Goal: Task Accomplishment & Management: Use online tool/utility

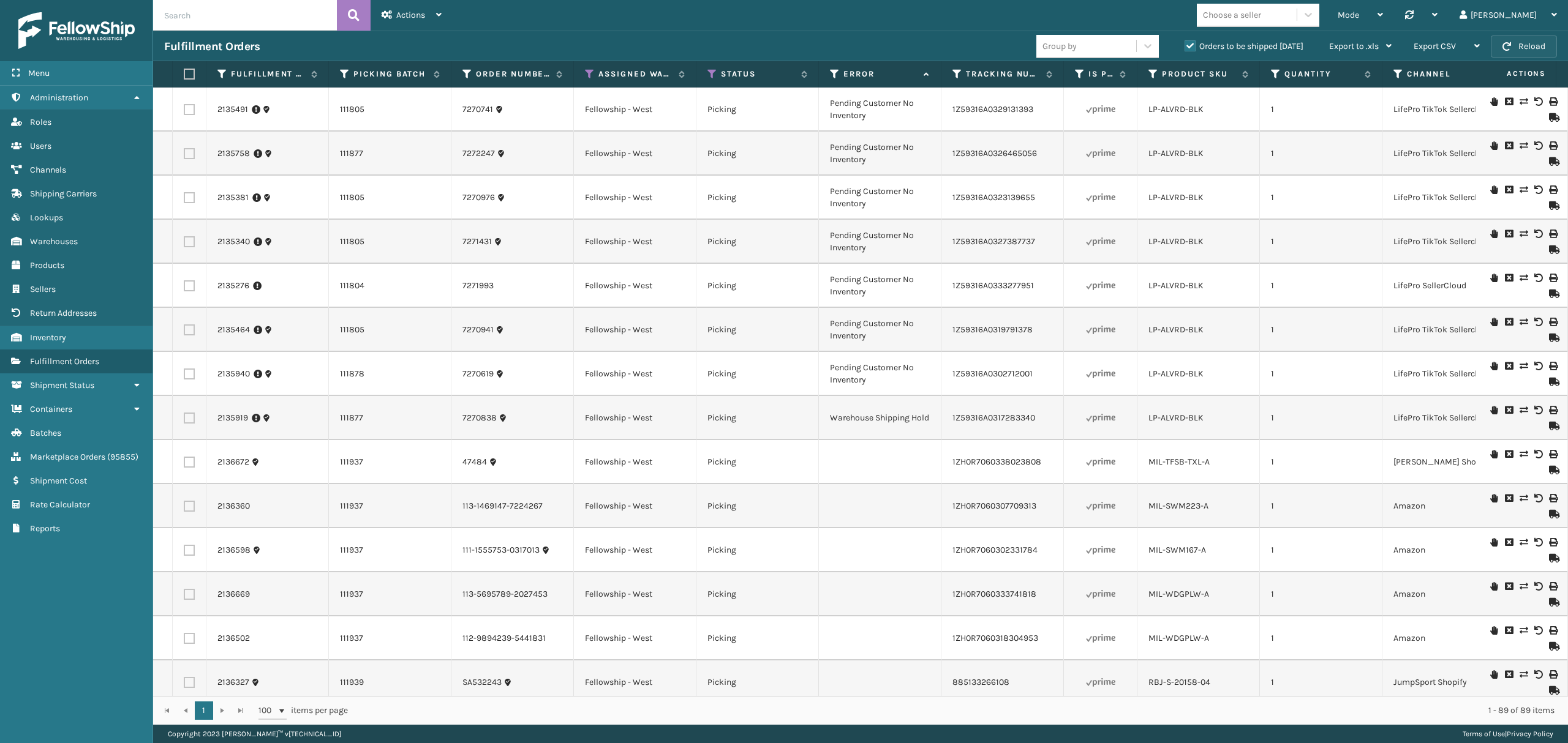
click at [1539, 44] on button "Reload" at bounding box center [1523, 47] width 66 height 22
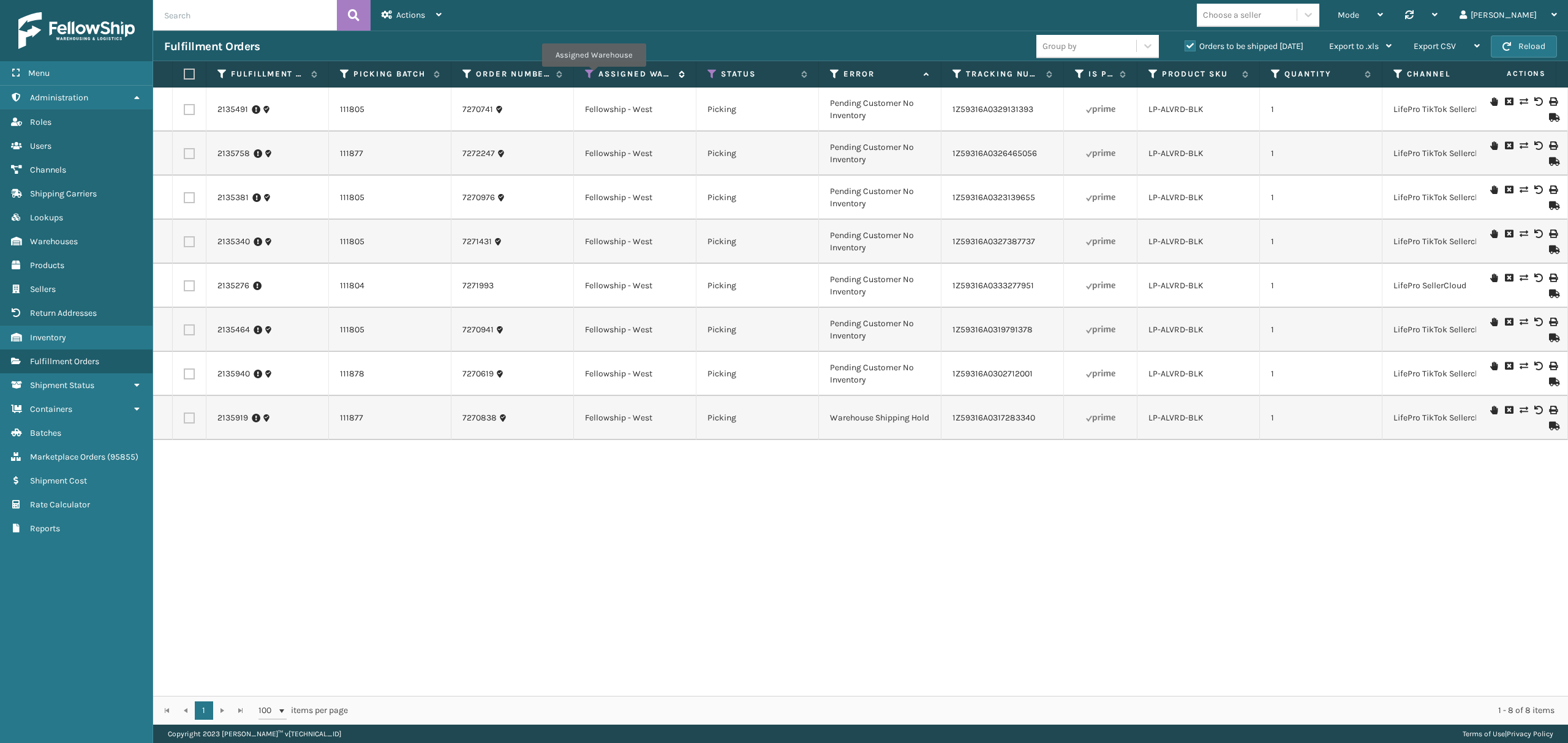
click at [593, 76] on icon at bounding box center [589, 74] width 10 height 11
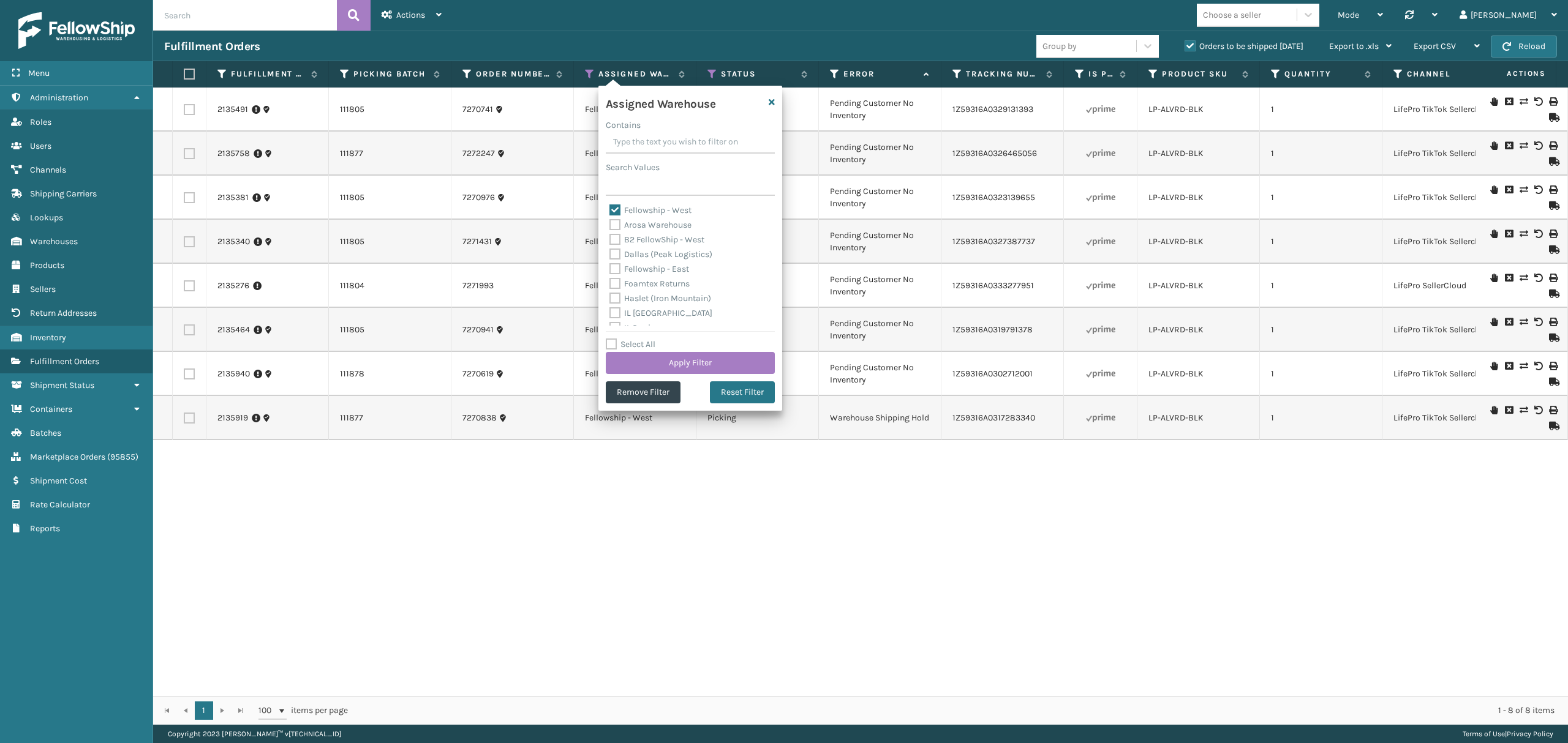
click at [630, 265] on label "Fellowship - East" at bounding box center [649, 269] width 79 height 10
click at [610, 265] on input "Fellowship - East" at bounding box center [610, 266] width 1 height 8
checkbox input "true"
click at [642, 360] on button "Apply Filter" at bounding box center [690, 363] width 169 height 22
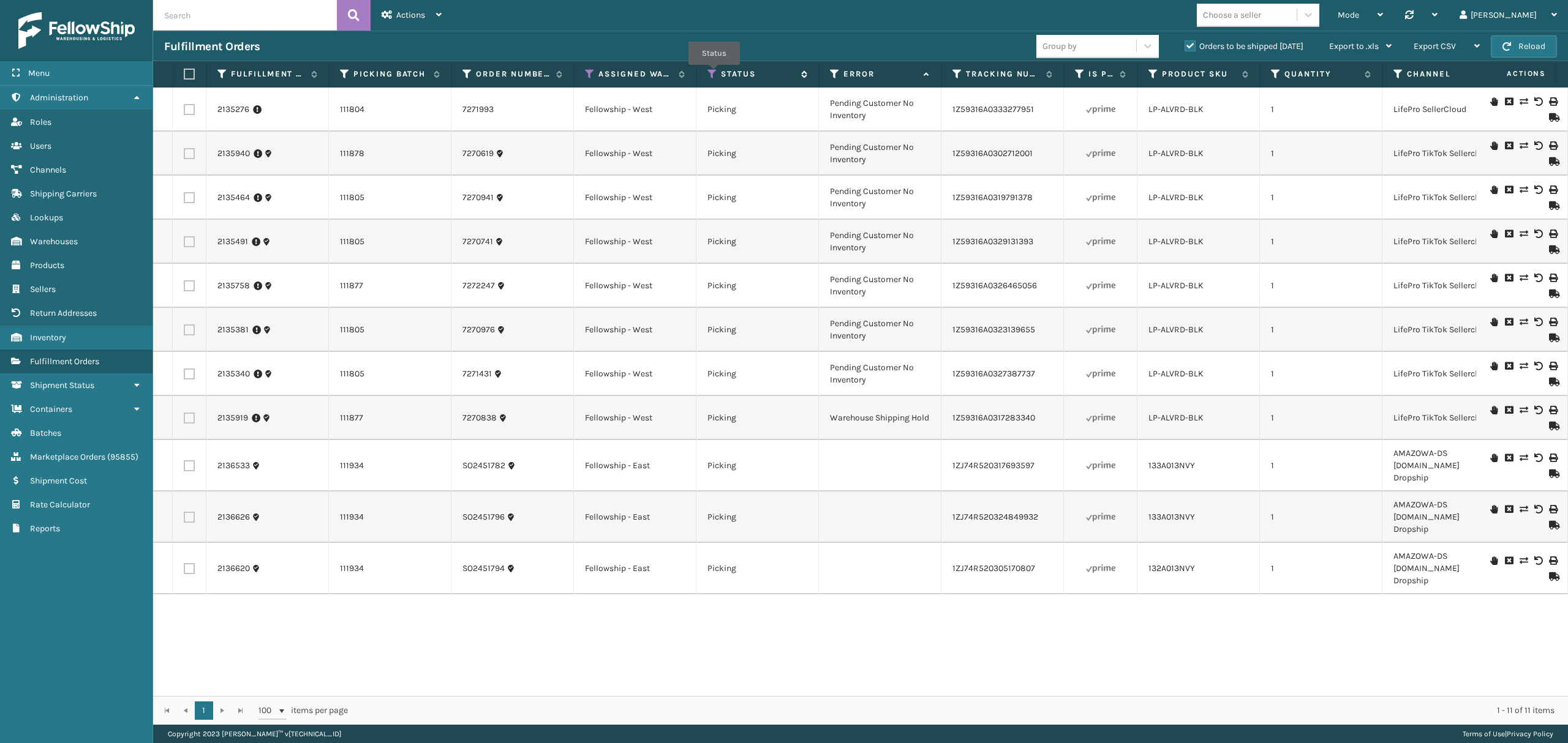
click at [714, 74] on icon at bounding box center [712, 74] width 10 height 11
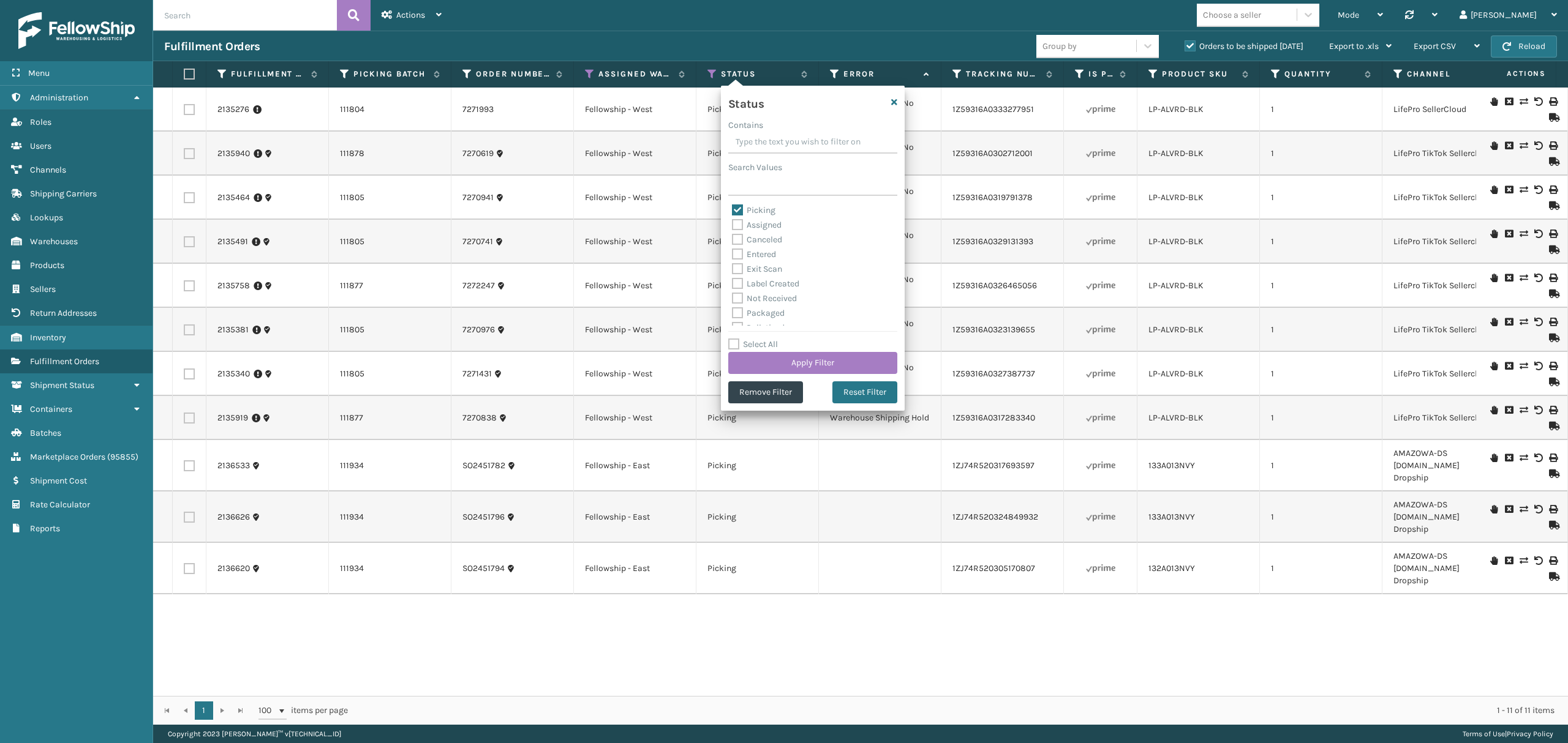
scroll to position [69, 0]
click at [783, 263] on label "Palletized" at bounding box center [758, 259] width 52 height 10
click at [733, 260] on input "Palletized" at bounding box center [732, 256] width 1 height 8
checkbox input "true"
click at [821, 365] on button "Apply Filter" at bounding box center [813, 363] width 169 height 22
